Goal: Task Accomplishment & Management: Use online tool/utility

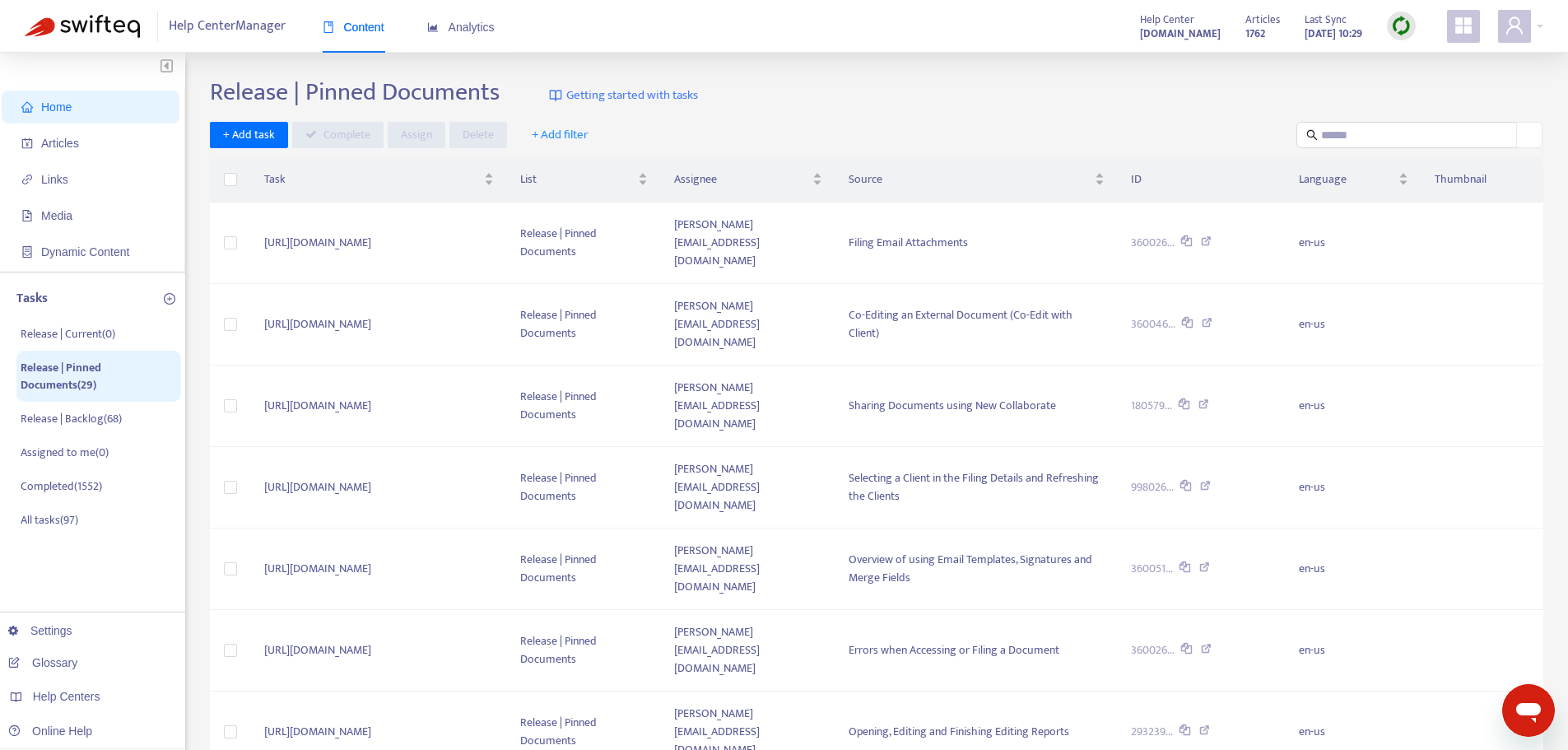
click at [1392, 28] on img at bounding box center [1401, 26] width 21 height 21
click at [54, 103] on span "Home" at bounding box center [56, 108] width 30 height 13
click at [63, 149] on span "Articles" at bounding box center [60, 144] width 38 height 13
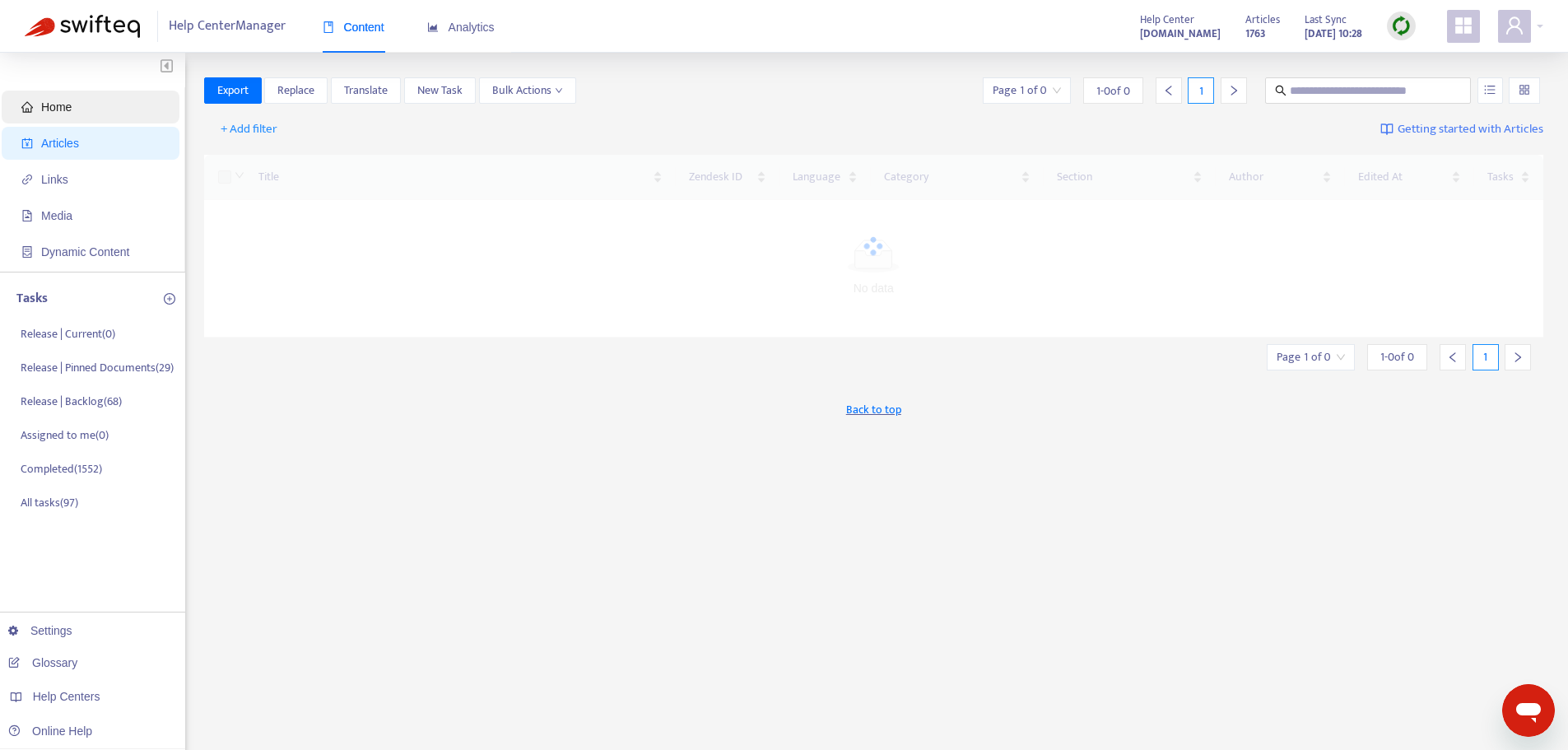
click at [63, 107] on span "Home" at bounding box center [56, 108] width 30 height 13
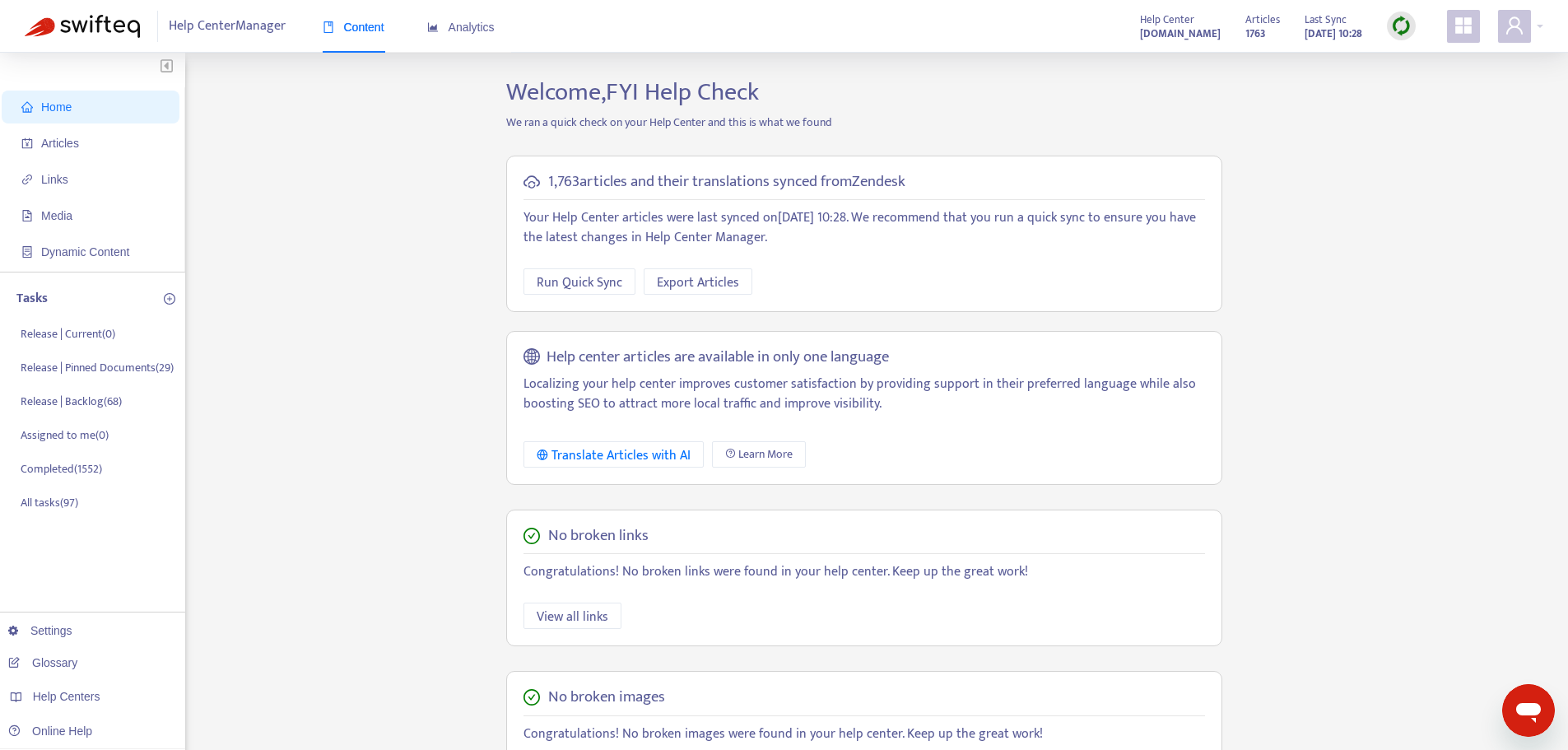
click at [1390, 279] on div "Home Articles Links Media Dynamic Content Tasks Release | Current ( 0 ) Release…" at bounding box center [784, 559] width 1519 height 963
click at [1397, 9] on div "Help Center Manager Content Analytics Help Center support.fyi.app Articles 1763…" at bounding box center [784, 26] width 1568 height 52
click at [1401, 14] on div at bounding box center [1401, 26] width 29 height 29
click at [1404, 76] on link "Full Sync" at bounding box center [1429, 86] width 59 height 19
